Goal: Find specific page/section: Find specific page/section

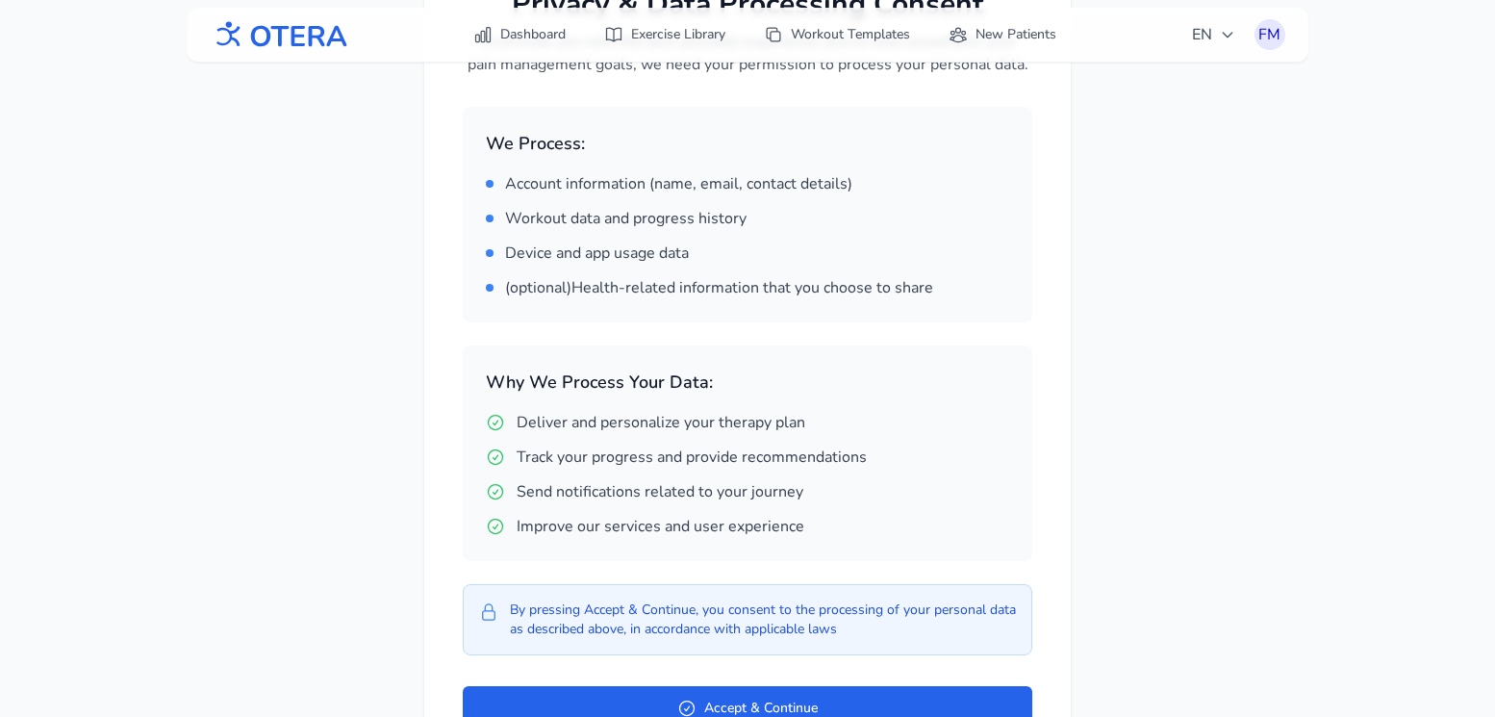
scroll to position [378, 0]
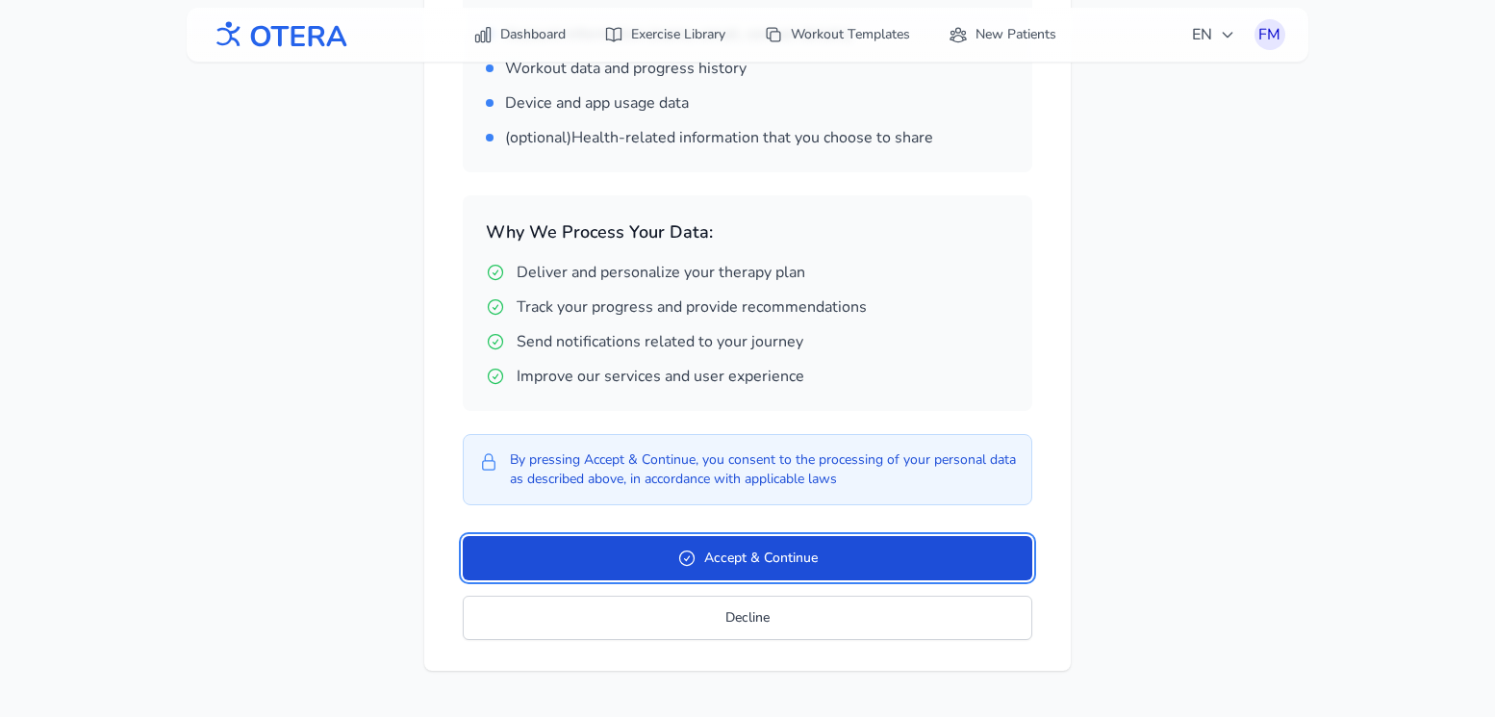
click at [751, 571] on button "Accept & Continue" at bounding box center [748, 558] width 570 height 44
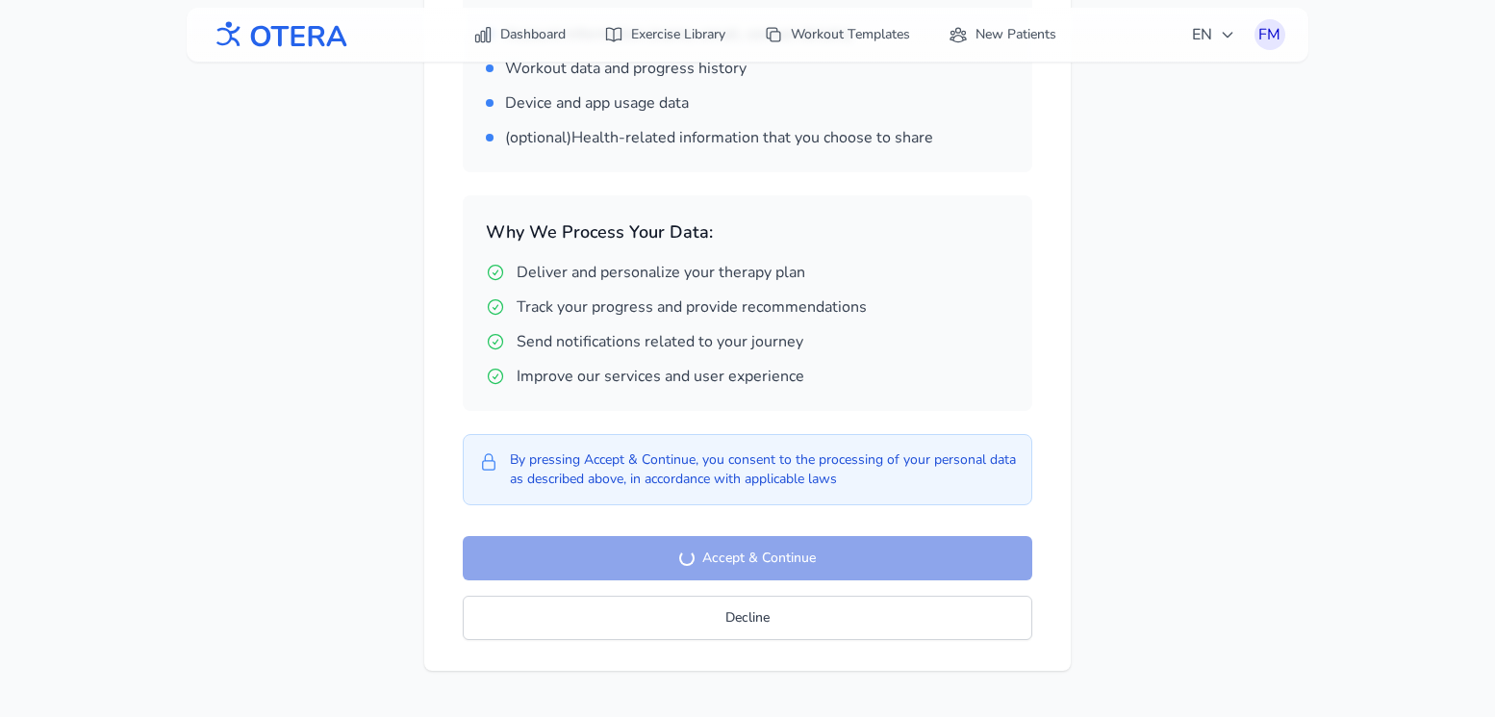
scroll to position [62, 0]
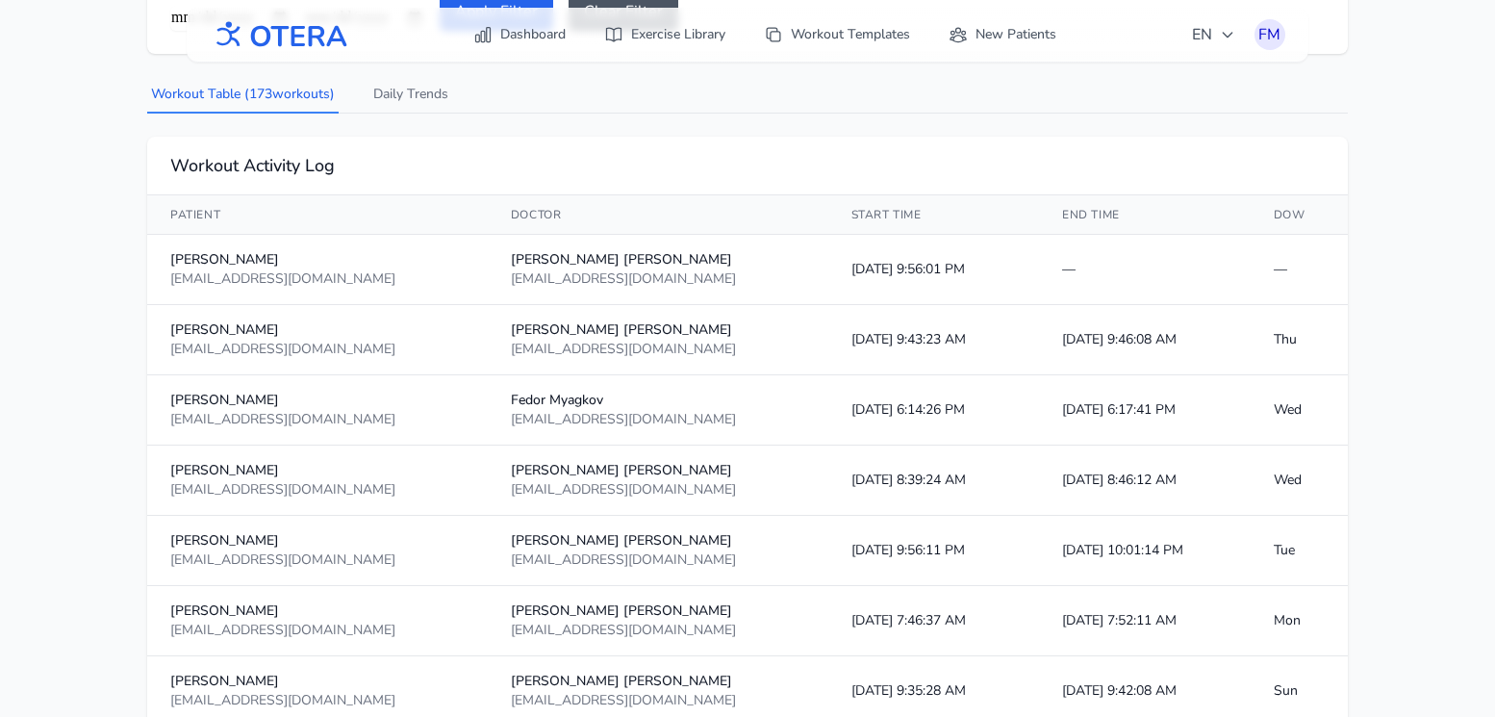
scroll to position [298, 0]
